Goal: Information Seeking & Learning: Learn about a topic

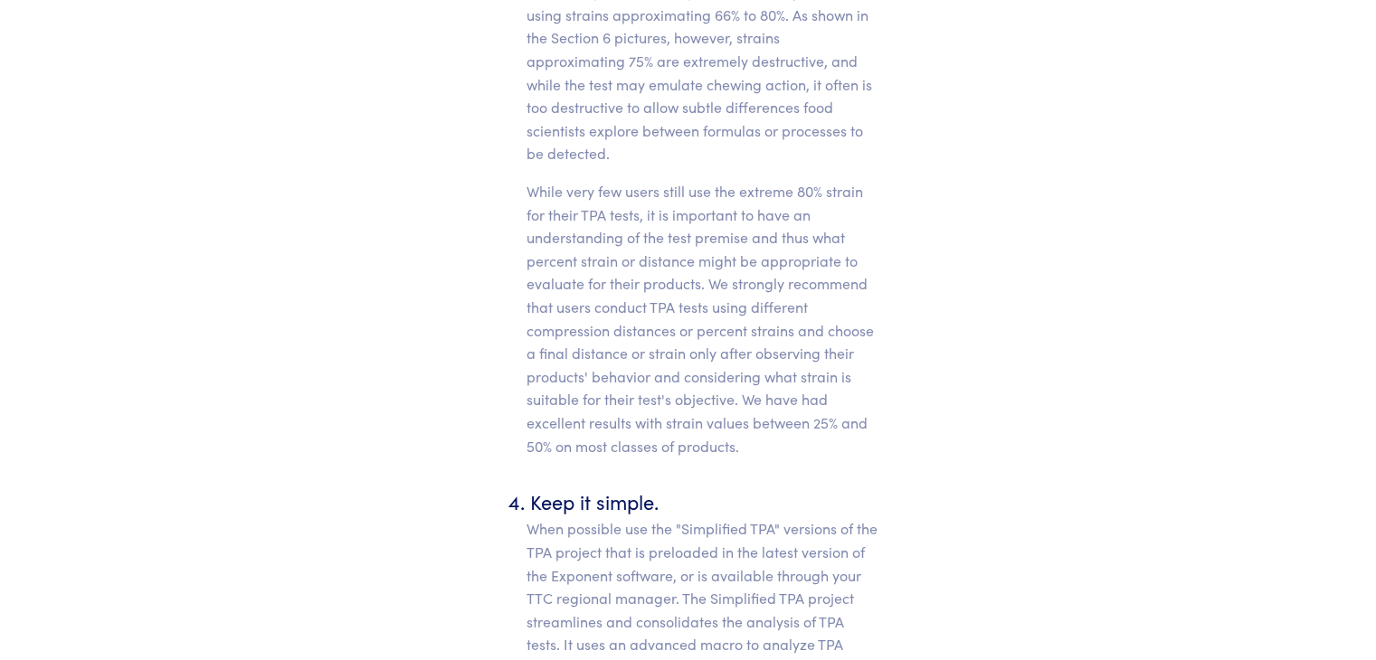
scroll to position [11712, 0]
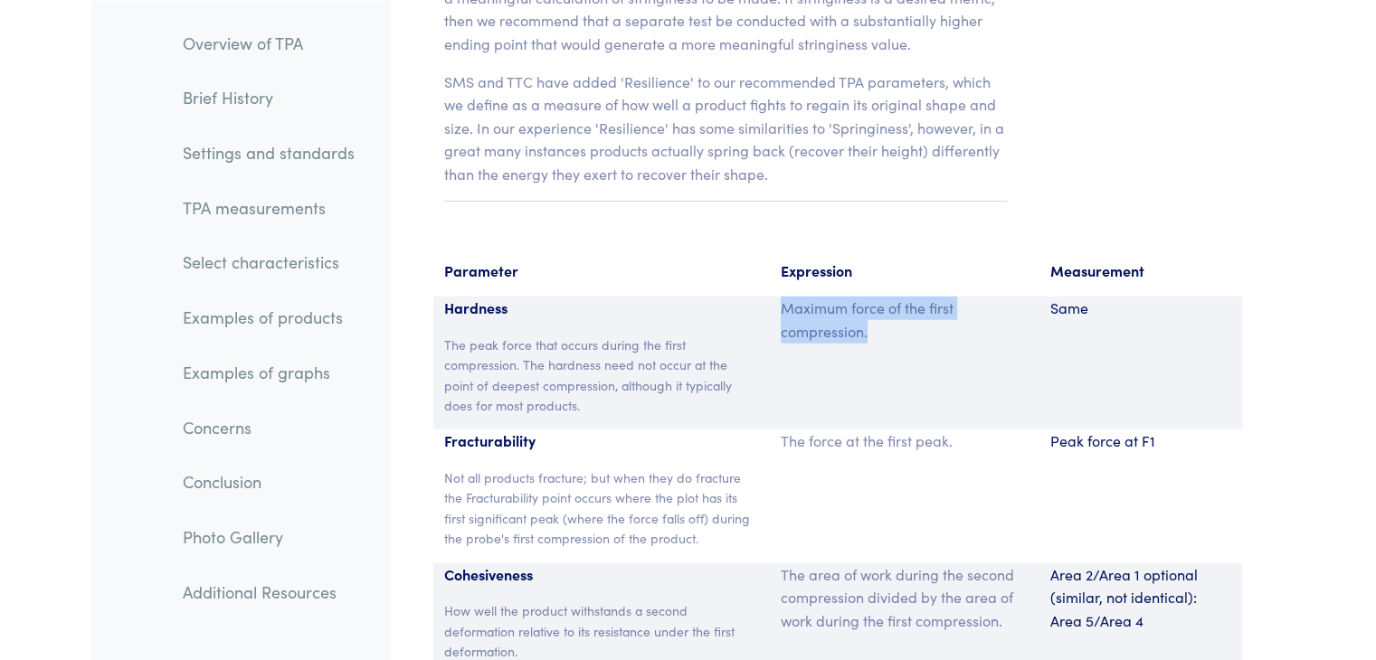
drag, startPoint x: 780, startPoint y: 279, endPoint x: 876, endPoint y: 299, distance: 98.8
click at [876, 299] on p "Maximum force of the first compression." at bounding box center [904, 320] width 248 height 46
copy p "Maximum force of the first compression."
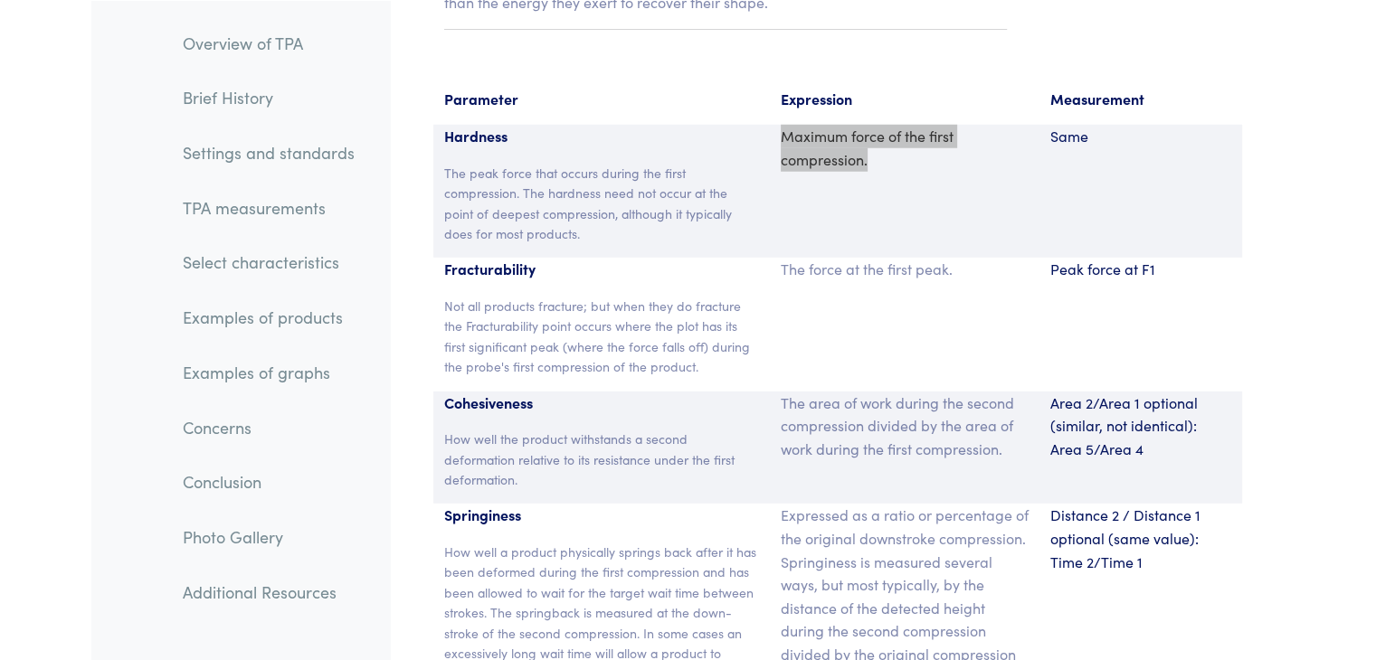
scroll to position [11892, 0]
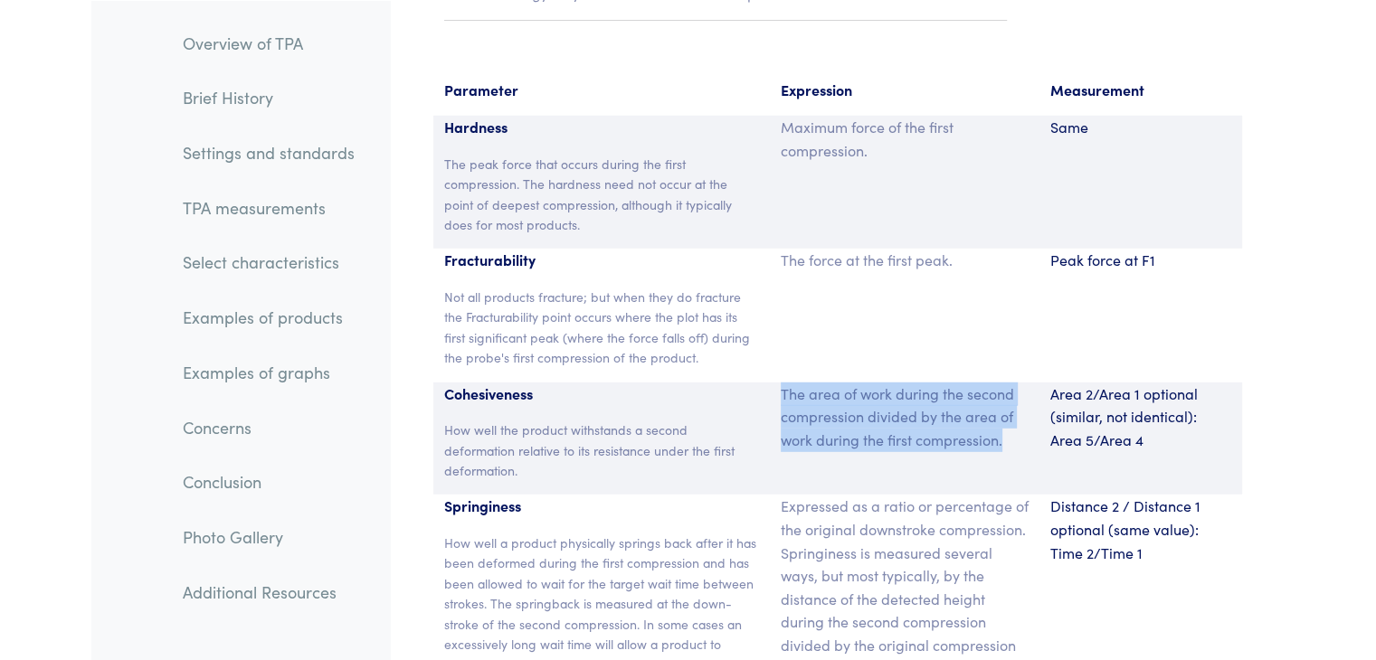
drag, startPoint x: 778, startPoint y: 368, endPoint x: 1035, endPoint y: 439, distance: 266.4
click at [1035, 439] on div "The area of work during the second compression divided by the area of work duri…" at bounding box center [905, 439] width 270 height 113
copy p "The area of work during the second compression divided by the area of work duri…"
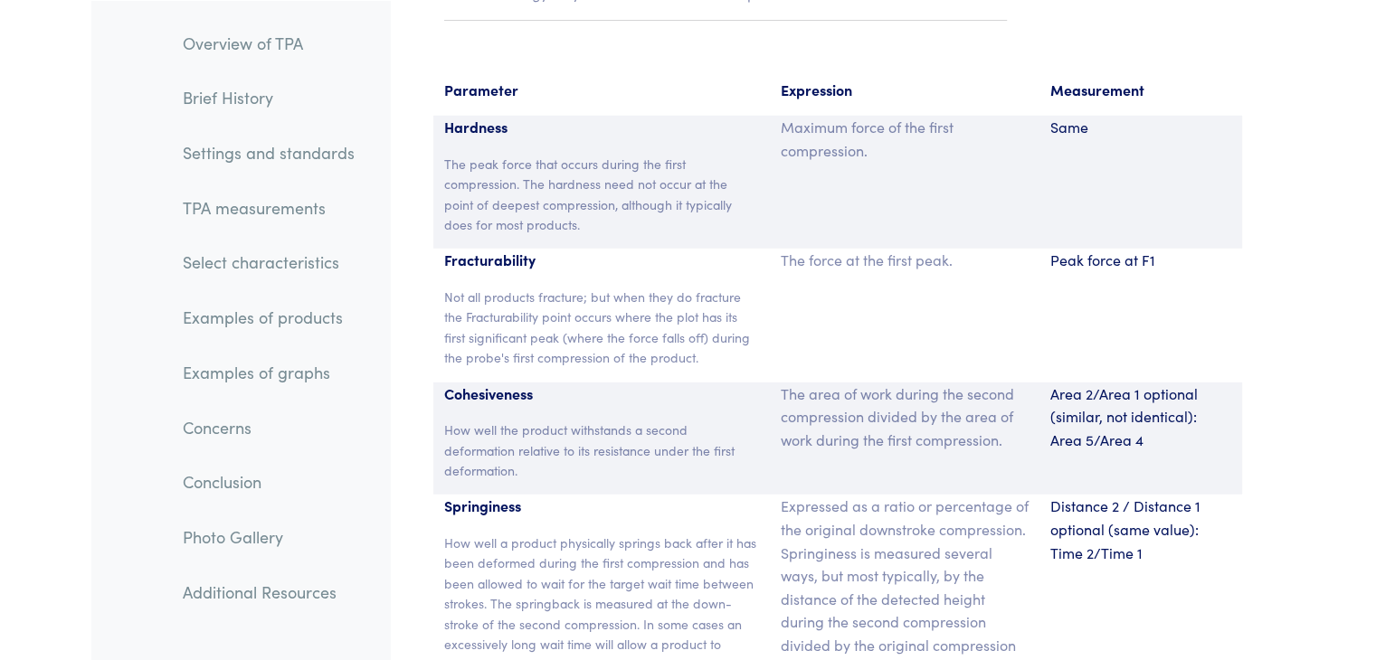
click at [1118, 392] on p "Area 2/Area 1 optional (similar, not identical): Area 5/Area 4" at bounding box center [1140, 418] width 181 height 70
drag, startPoint x: 1051, startPoint y: 373, endPoint x: 1140, endPoint y: 376, distance: 88.7
click at [1140, 383] on p "Area 2/Area 1 optional (similar, not identical): Area 5/Area 4" at bounding box center [1140, 418] width 181 height 70
copy p "Area 2/Area 1"
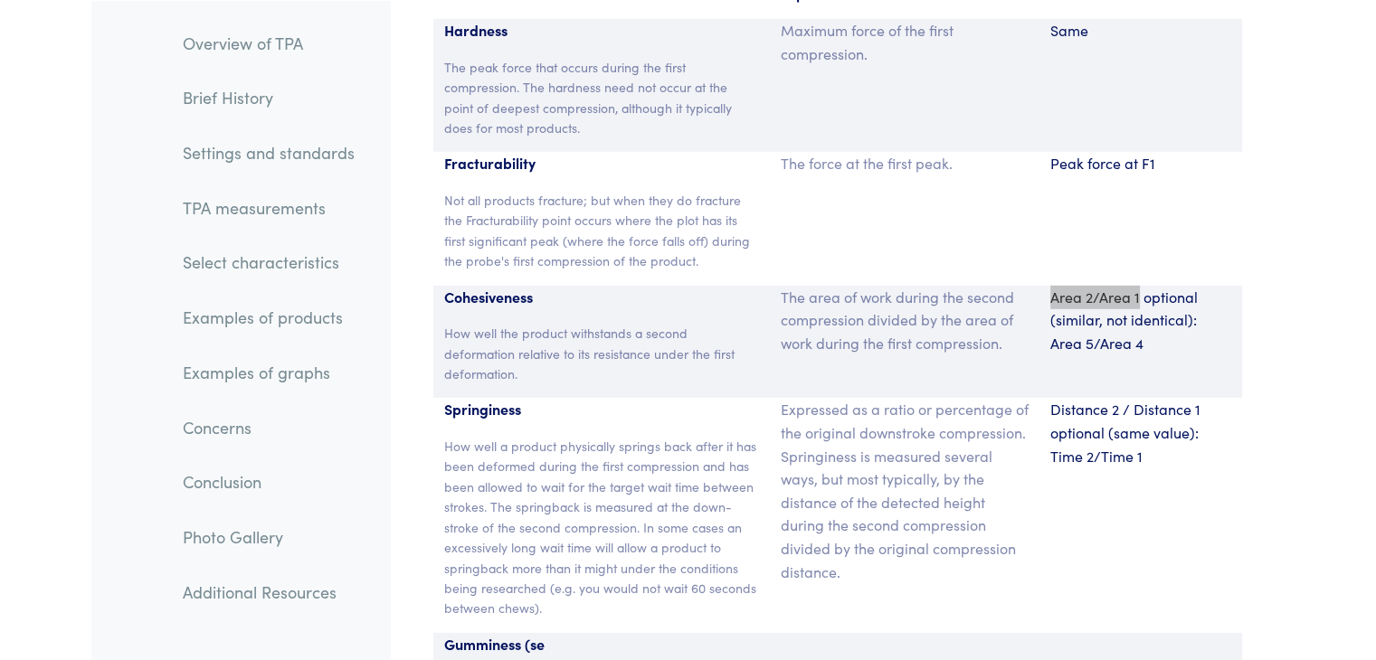
scroll to position [11997, 0]
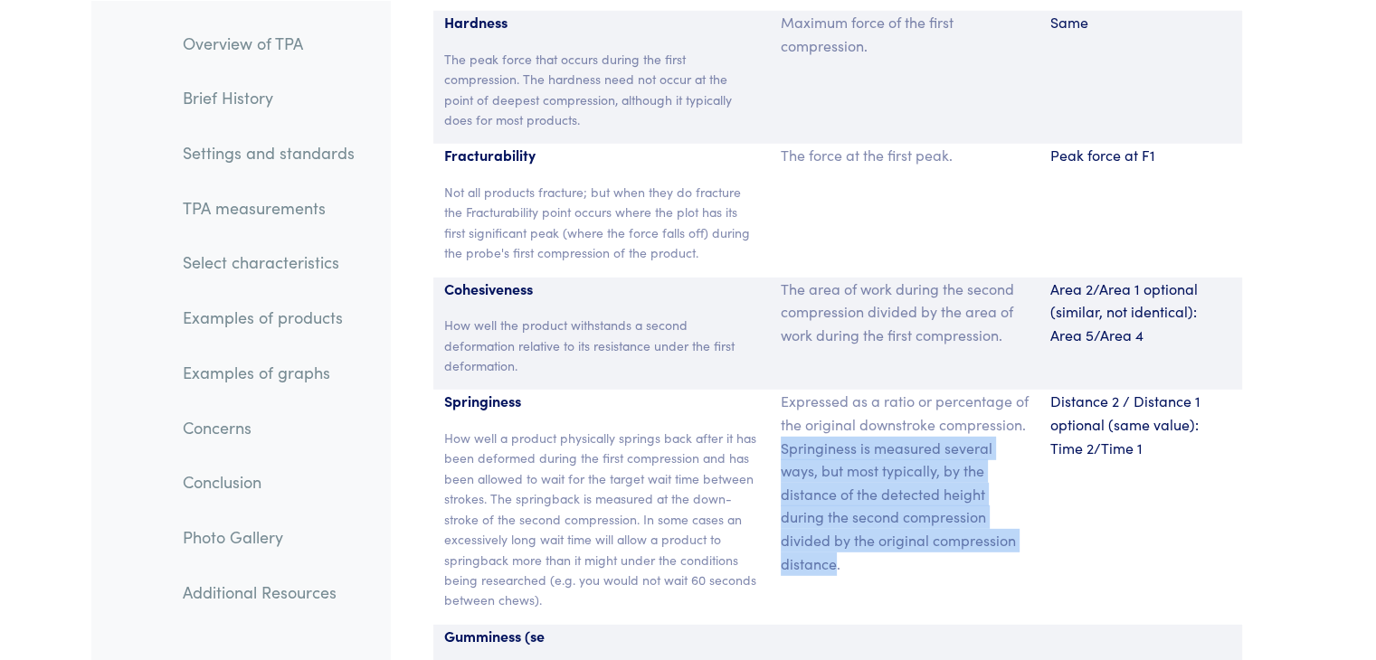
drag, startPoint x: 781, startPoint y: 421, endPoint x: 832, endPoint y: 534, distance: 124.7
click at [832, 534] on p "Expressed as a ratio or percentage of the original downstroke compression. Spri…" at bounding box center [904, 482] width 248 height 185
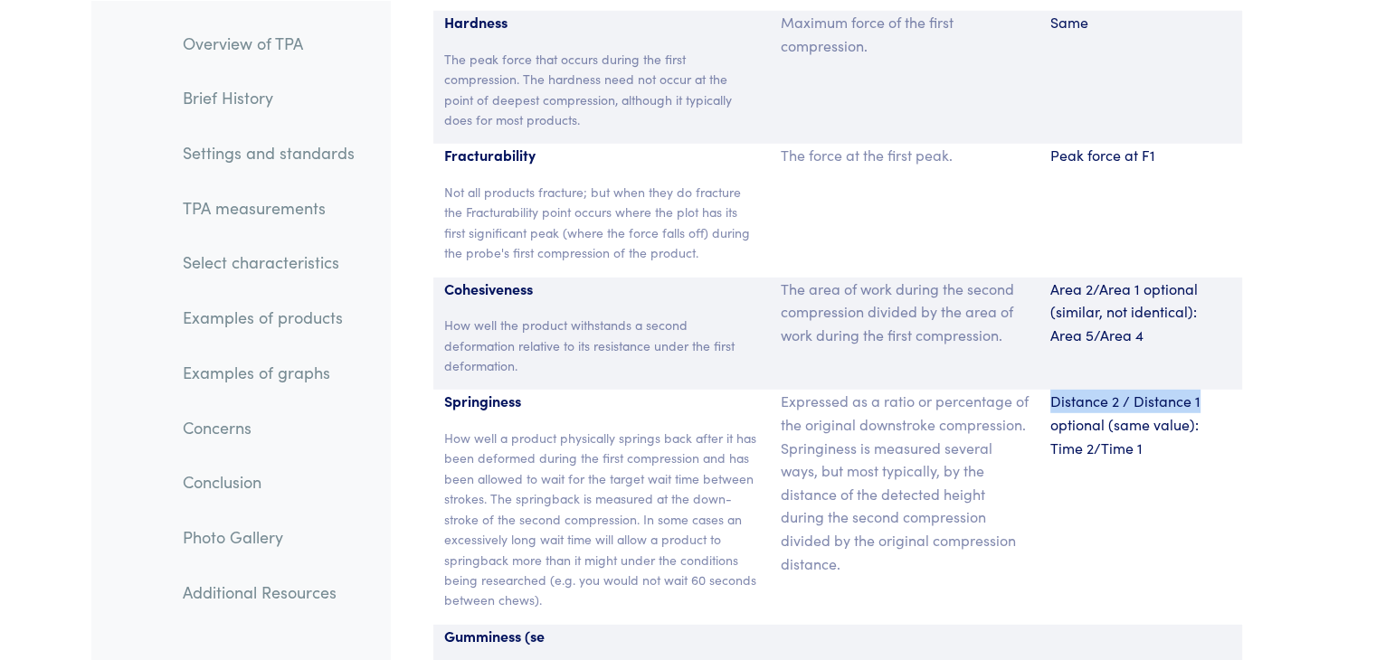
drag, startPoint x: 1054, startPoint y: 379, endPoint x: 1201, endPoint y: 384, distance: 147.5
click at [1201, 390] on p "Distance 2 / Distance 1 optional (same value): Time 2/Time 1" at bounding box center [1140, 425] width 181 height 70
copy p "Distance 2 / Distance 1"
click at [856, 451] on p "Expressed as a ratio or percentage of the original downstroke compression. Spri…" at bounding box center [904, 482] width 248 height 185
click at [439, 415] on div "Springiness How well a product physically springs back after it has been deform…" at bounding box center [601, 507] width 337 height 234
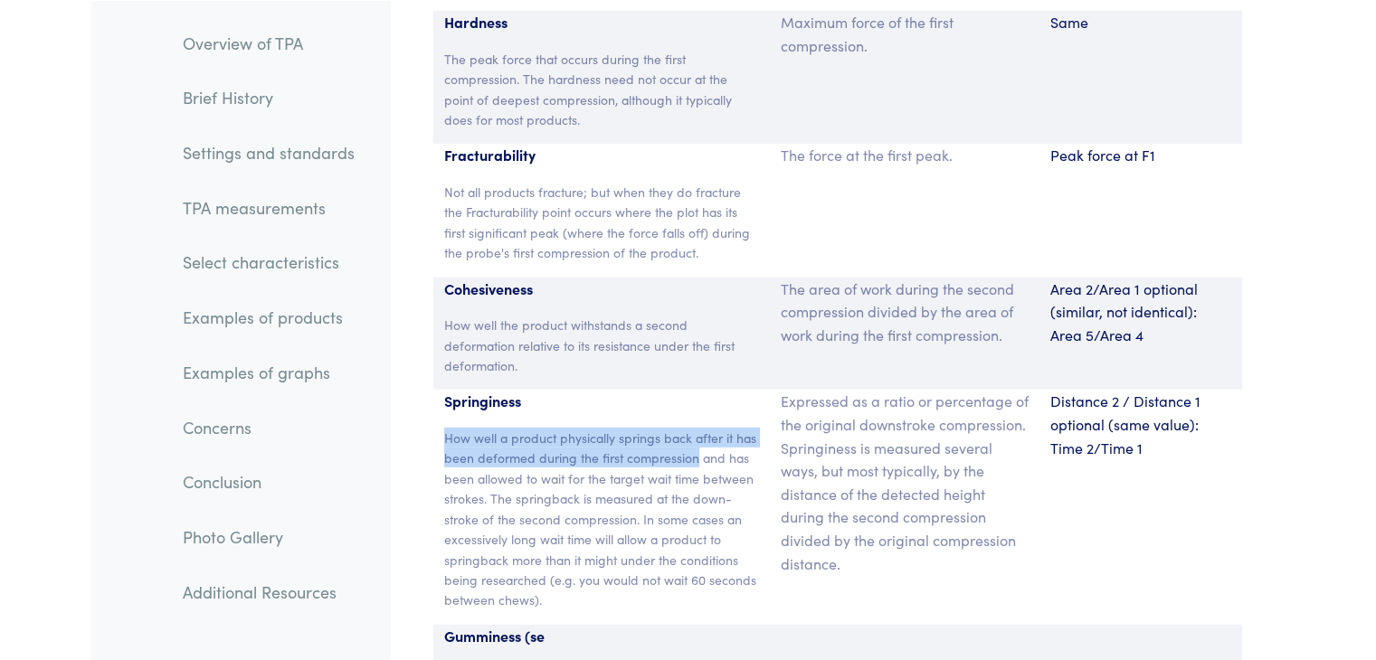
drag, startPoint x: 444, startPoint y: 413, endPoint x: 697, endPoint y: 431, distance: 253.9
click at [697, 431] on p "How well a product physically springs back after it has been deformed during th…" at bounding box center [602, 519] width 316 height 183
copy p "How well a product physically springs back after it has been deformed during th…"
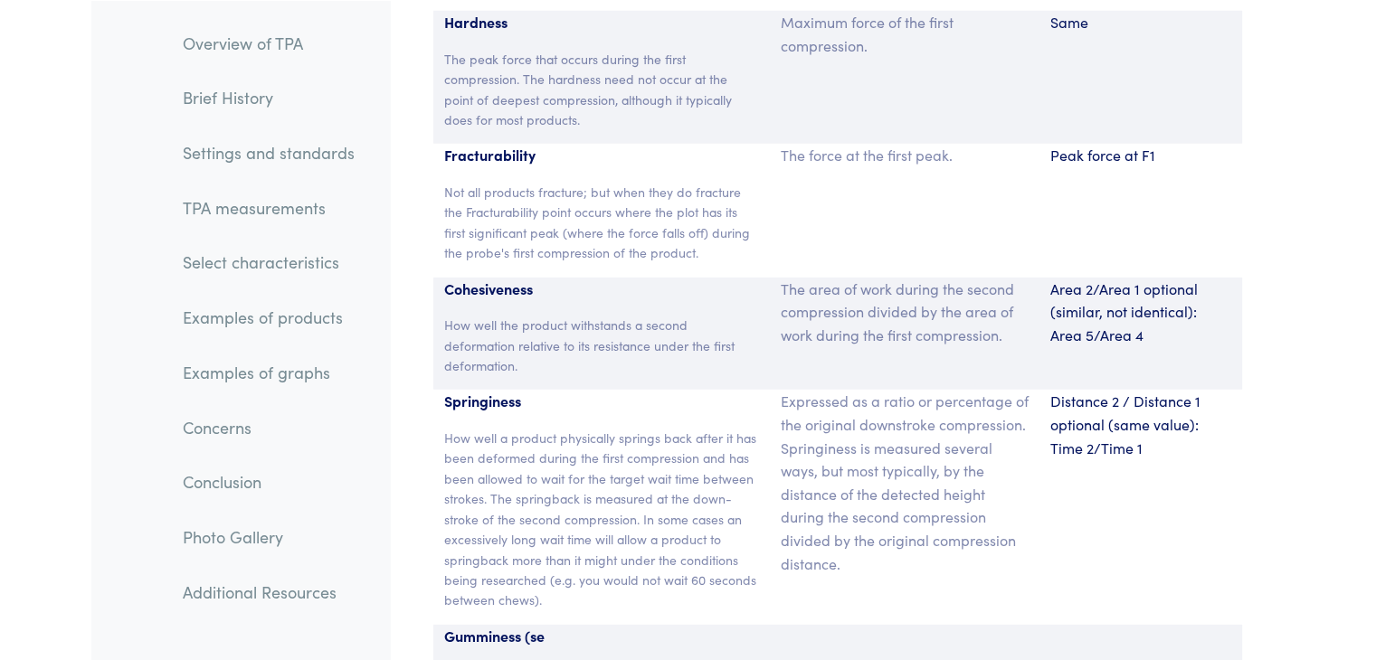
click at [569, 315] on p "How well the product withstands a second deformation relative to its resistance…" at bounding box center [602, 345] width 316 height 61
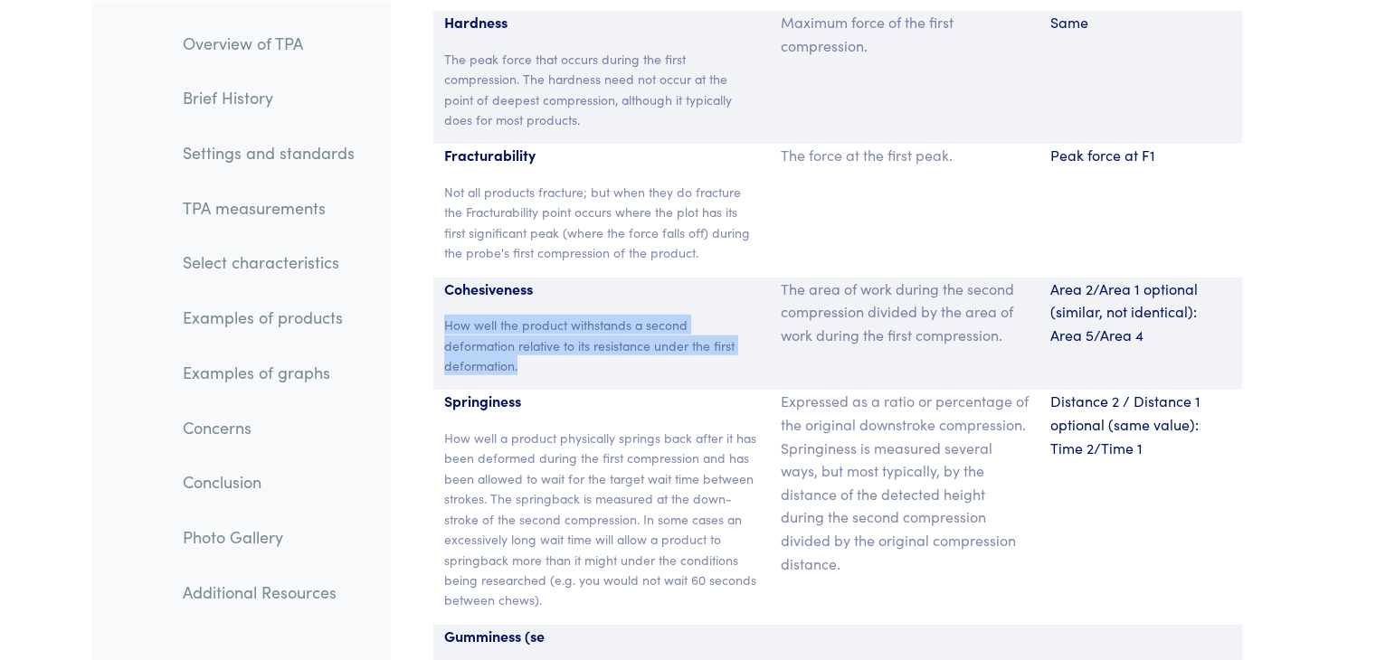
drag, startPoint x: 447, startPoint y: 305, endPoint x: 563, endPoint y: 346, distance: 123.0
click at [563, 346] on p "How well the product withstands a second deformation relative to its resistance…" at bounding box center [602, 345] width 316 height 61
copy p "How well the product withstands a second deformation relative to its resistance…"
drag, startPoint x: 947, startPoint y: 452, endPoint x: 969, endPoint y: 439, distance: 26.4
click at [947, 452] on p "Expressed as a ratio or percentage of the original downstroke compression. Spri…" at bounding box center [904, 482] width 248 height 185
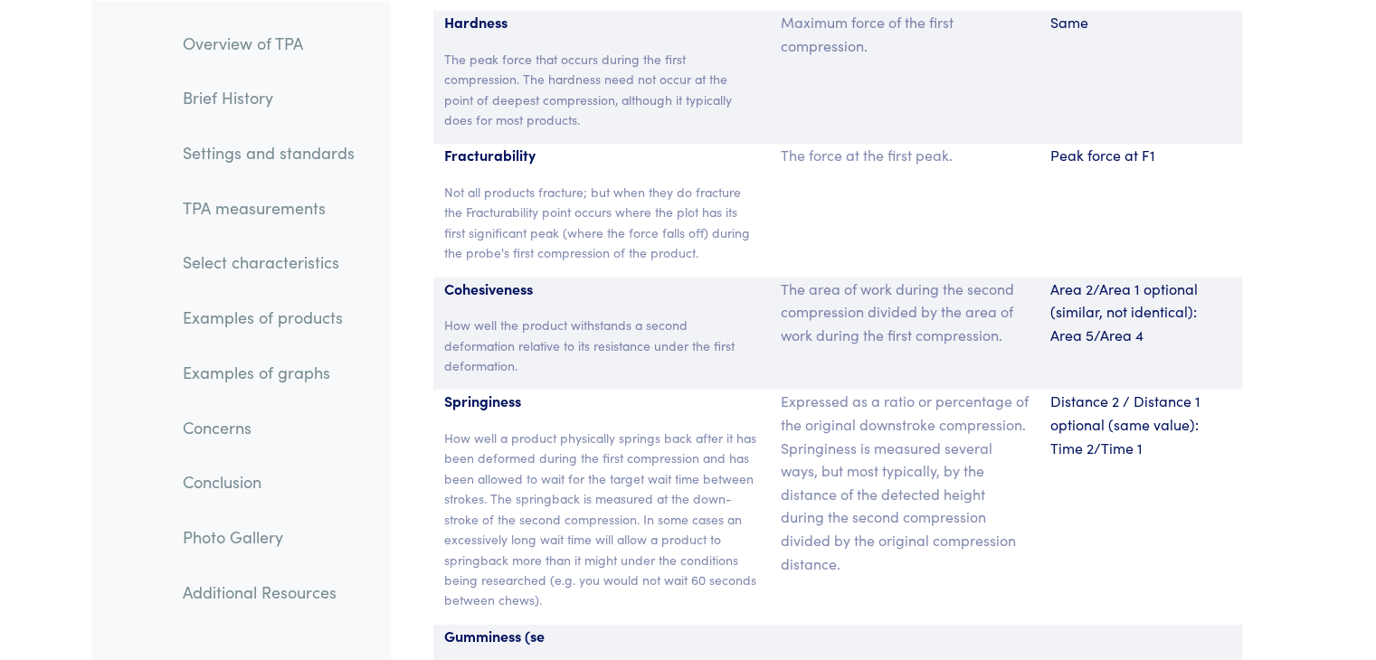
click at [538, 625] on p "Gumminess (se" at bounding box center [602, 637] width 316 height 24
